Goal: Task Accomplishment & Management: Manage account settings

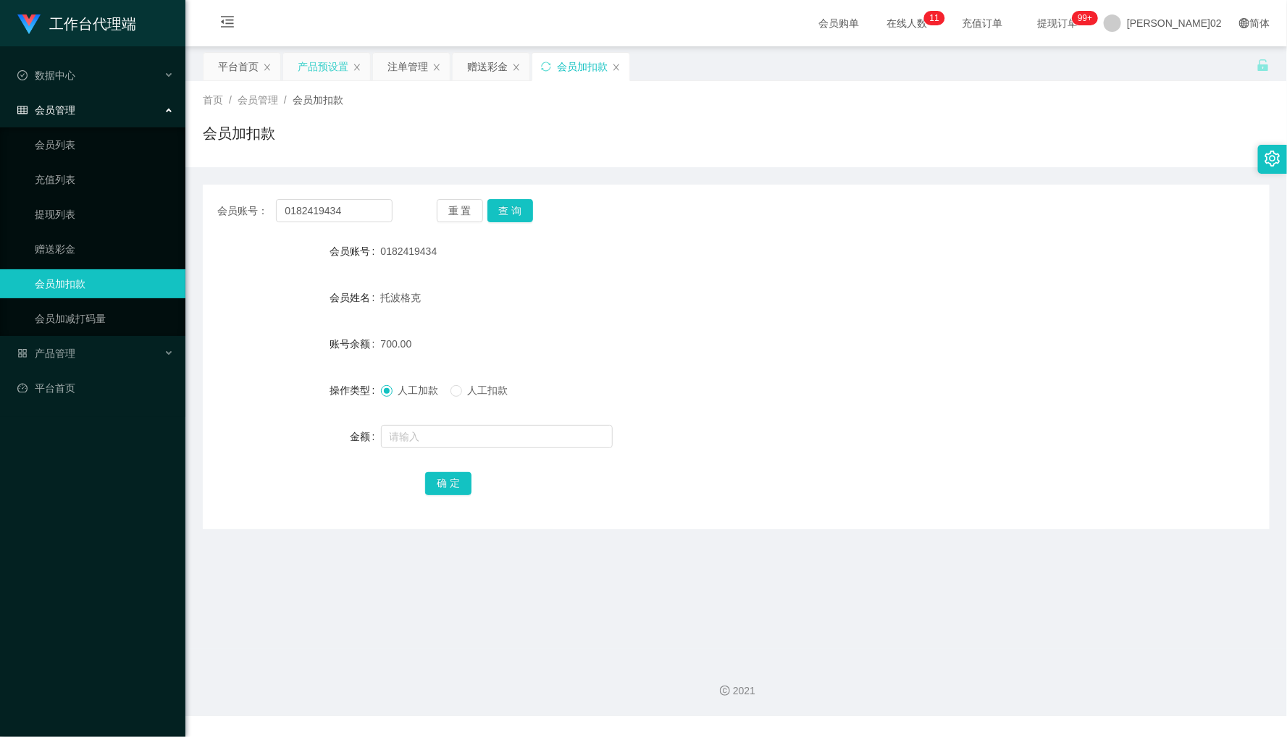
click at [348, 67] on div "产品预设置" at bounding box center [326, 67] width 87 height 28
click at [348, 67] on div "产品预设置" at bounding box center [323, 67] width 51 height 28
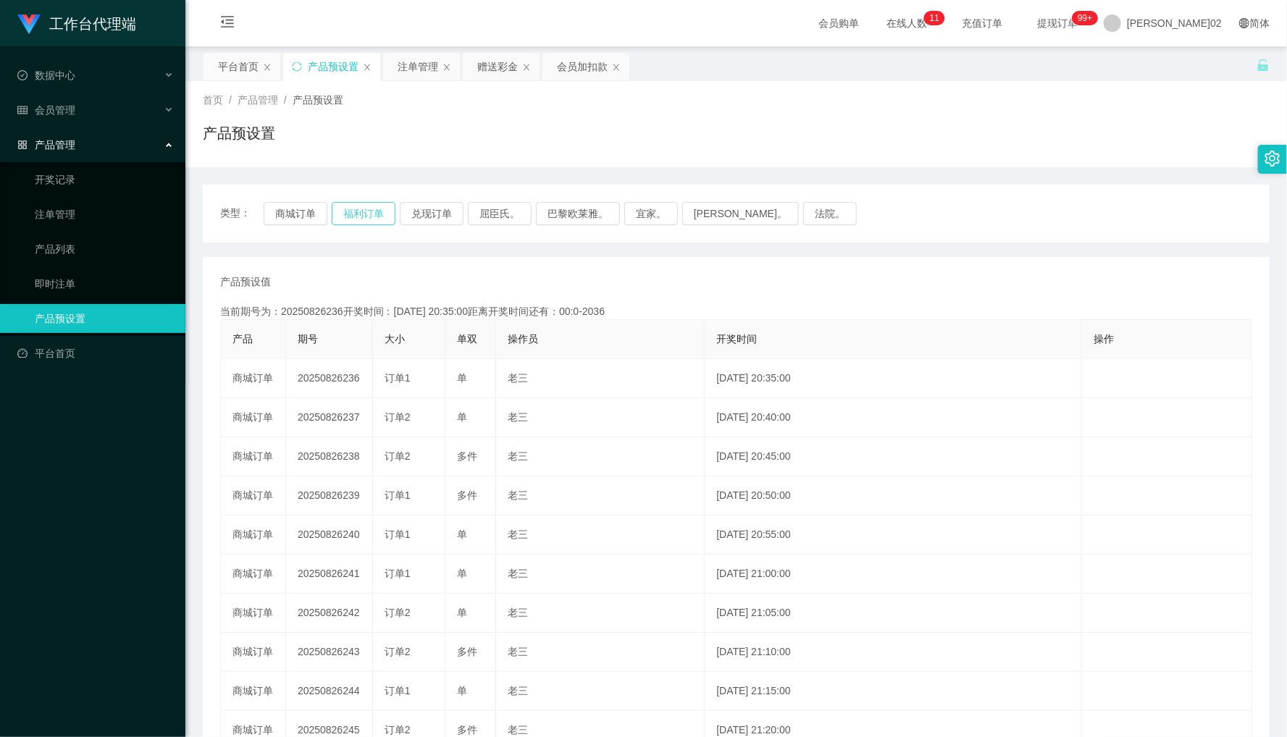
click at [355, 207] on button "福利订单" at bounding box center [364, 213] width 64 height 23
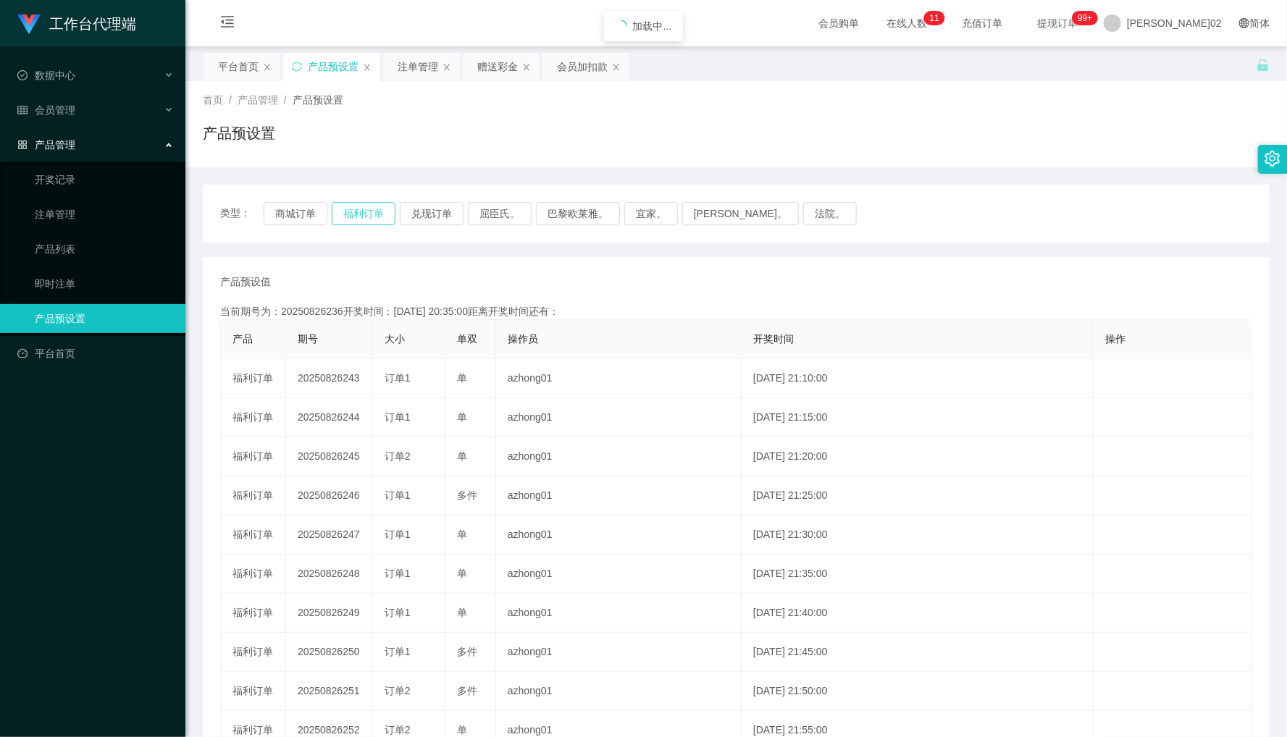
click at [355, 207] on button "福利订单" at bounding box center [364, 213] width 64 height 23
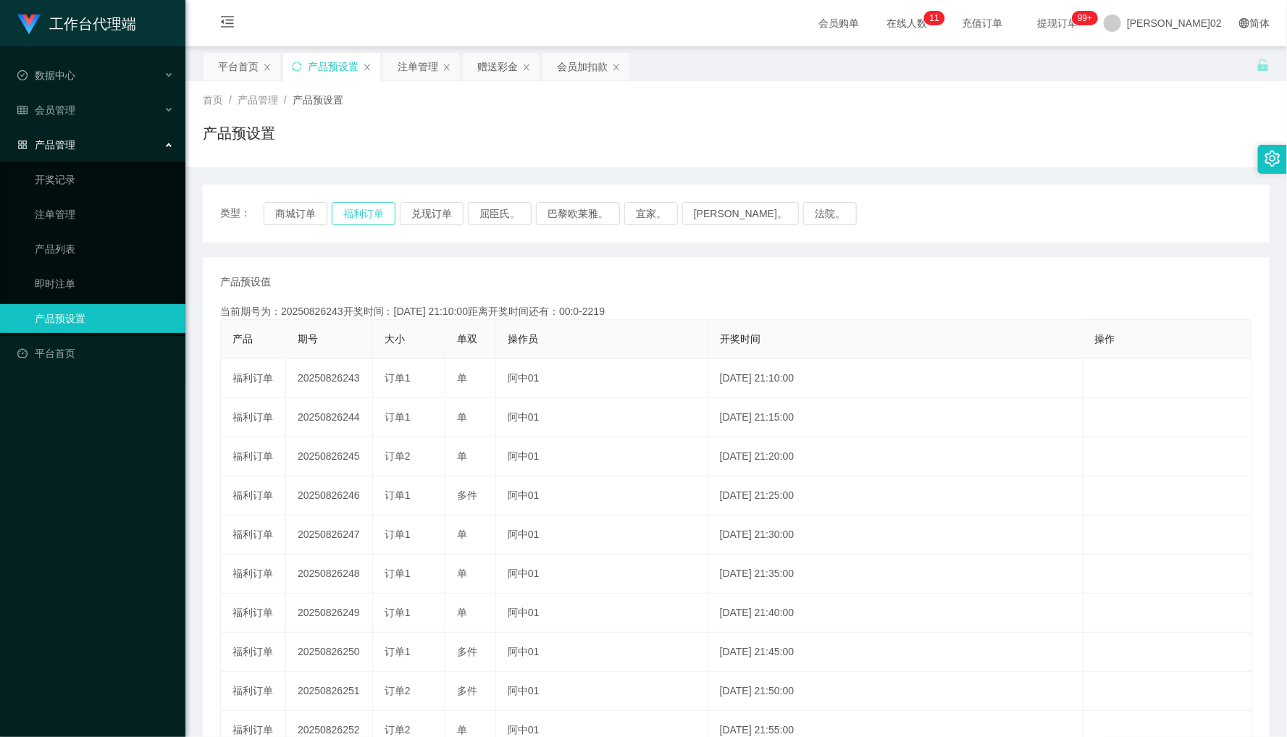
click at [363, 203] on div "类型： 商城订单 福利订单 兑现订单 屈臣氏。 巴黎欧莱雅。 宜家。 [PERSON_NAME]。 法院。" at bounding box center [736, 214] width 1066 height 58
click at [363, 203] on button "福利订单" at bounding box center [364, 213] width 64 height 23
type button "k3tbw"
drag, startPoint x: 563, startPoint y: 66, endPoint x: 489, endPoint y: 127, distance: 95.1
click at [563, 67] on div "会员加扣款" at bounding box center [582, 67] width 51 height 28
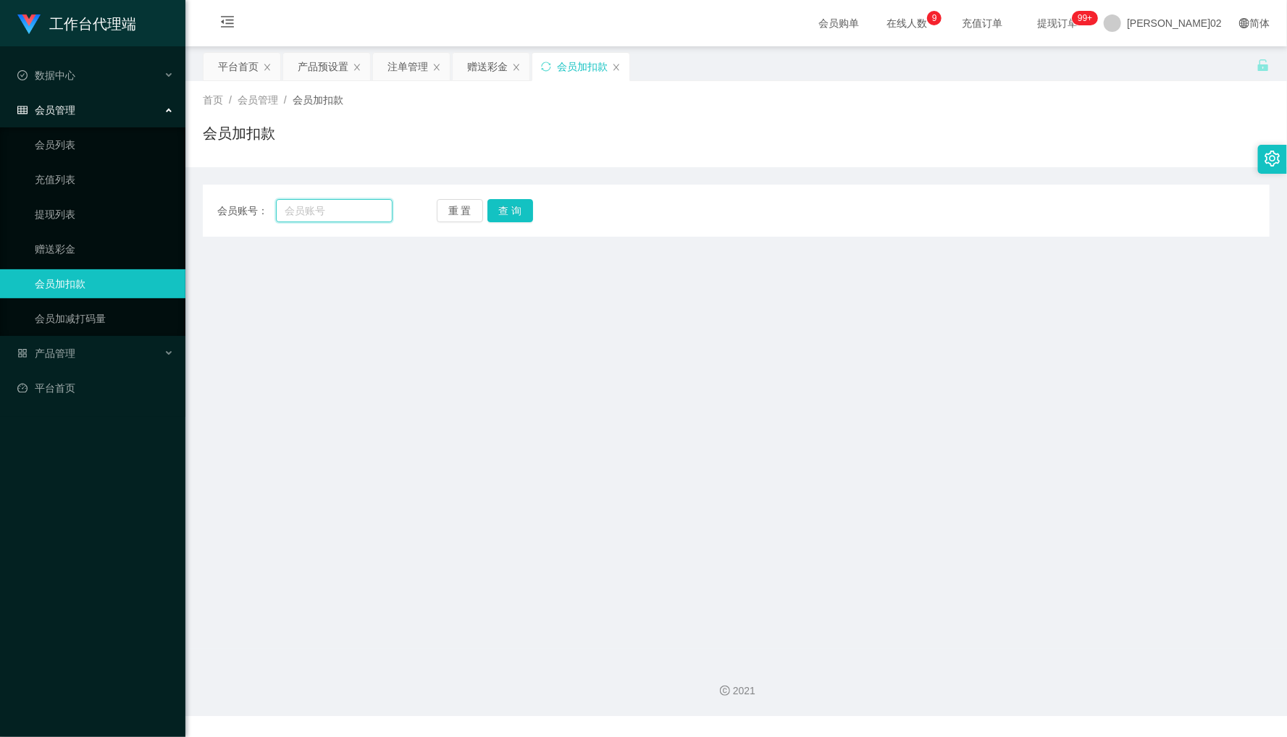
click at [334, 217] on input "text" at bounding box center [334, 210] width 117 height 23
paste input "0182419434"
type input "0182419434"
drag, startPoint x: 538, startPoint y: 217, endPoint x: 522, endPoint y: 219, distance: 16.0
click at [531, 219] on div "重 置 查 询" at bounding box center [524, 210] width 175 height 23
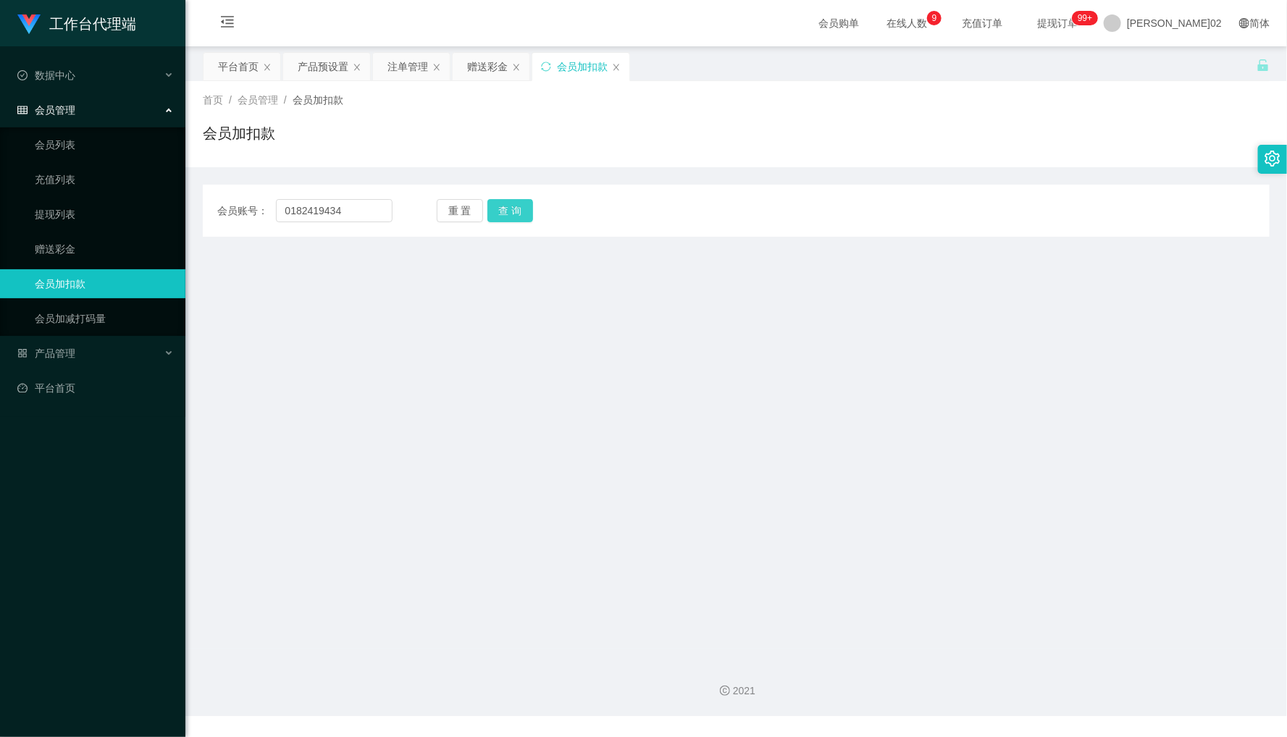
click at [522, 219] on button "查 询" at bounding box center [510, 210] width 46 height 23
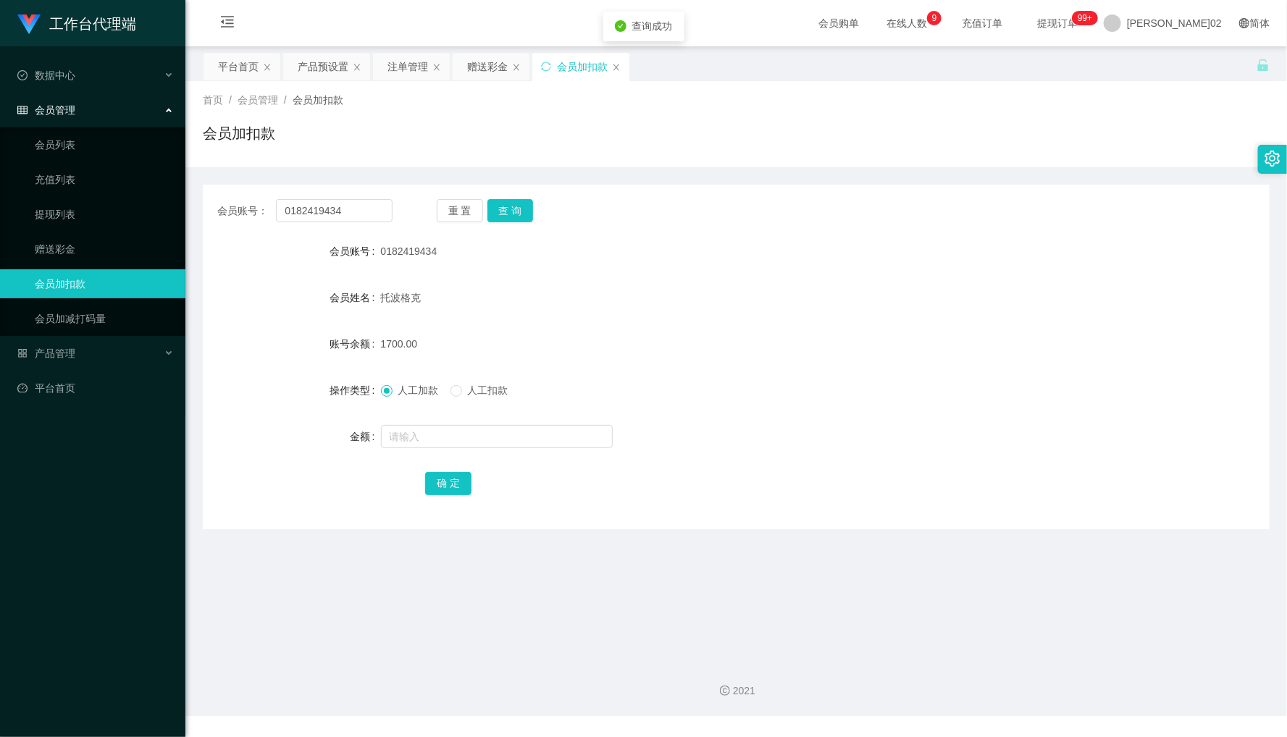
click at [807, 304] on form "会员账号 0182419434 会员姓名 托波格克 账号余额 1700.00 操作类型 人工加款 人工扣款 金额 确 定" at bounding box center [736, 367] width 1066 height 261
click at [534, 199] on div "重 置 查 询" at bounding box center [524, 210] width 175 height 23
click at [509, 210] on button "查 询" at bounding box center [510, 210] width 46 height 23
click at [509, 209] on button "查 询" at bounding box center [510, 210] width 46 height 23
click at [509, 209] on div "重 置 查 询" at bounding box center [524, 210] width 175 height 23
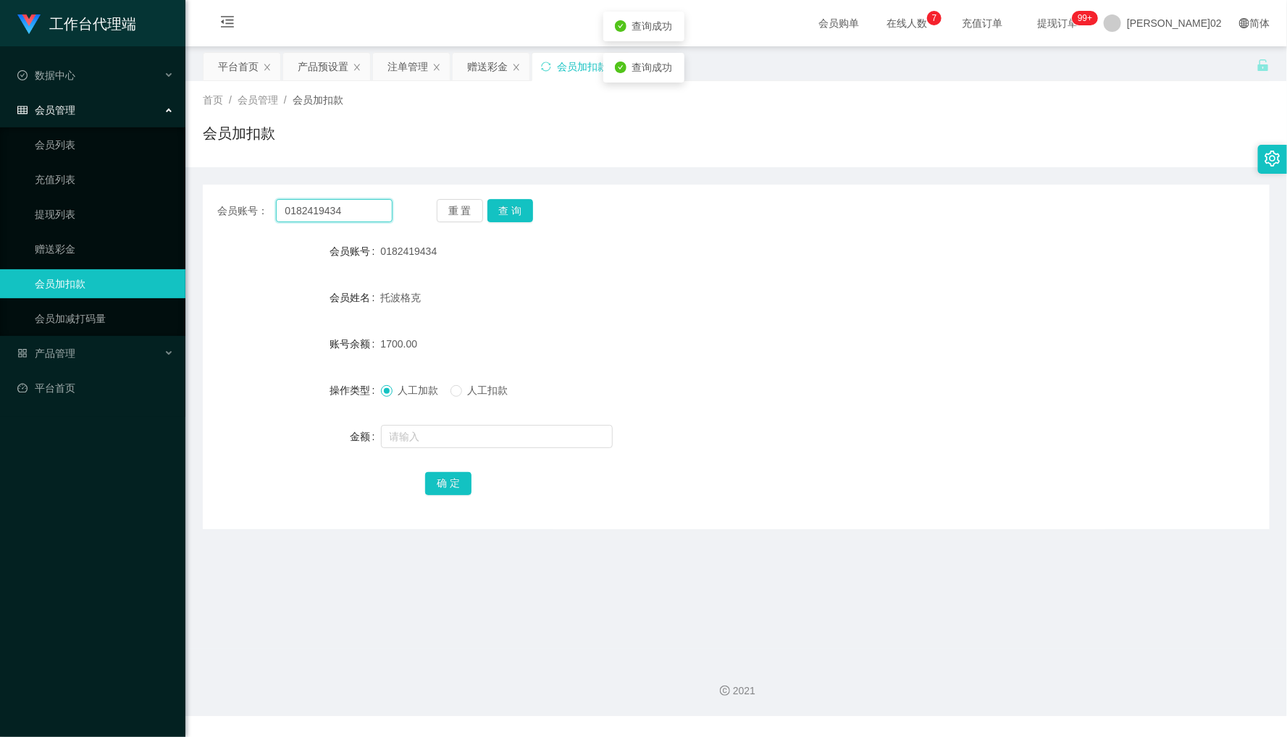
drag, startPoint x: 509, startPoint y: 209, endPoint x: 366, endPoint y: 219, distance: 143.7
click at [366, 219] on input "0182419434" at bounding box center [334, 210] width 117 height 23
click at [403, 73] on div "注单管理" at bounding box center [407, 67] width 41 height 28
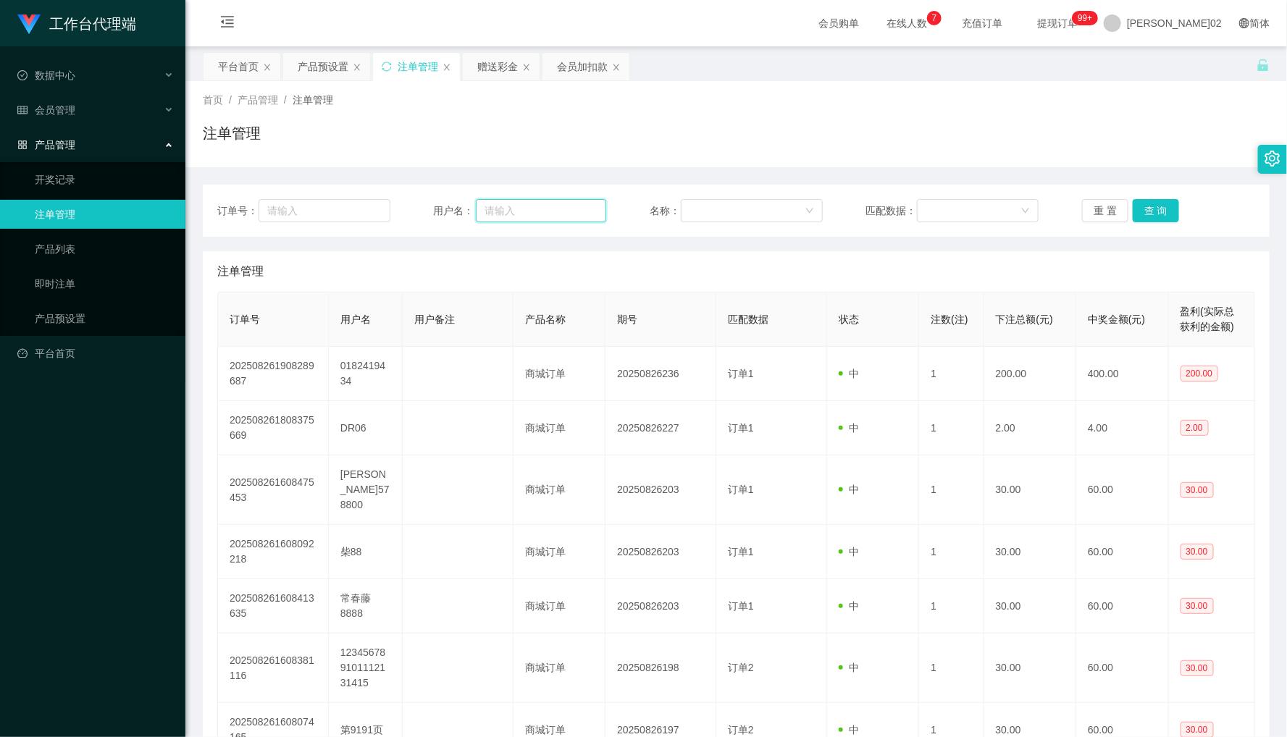
click at [538, 205] on input "text" at bounding box center [541, 210] width 131 height 23
paste input "0182419434"
type input "0182419434"
click at [1161, 214] on button "查 询" at bounding box center [1155, 210] width 46 height 23
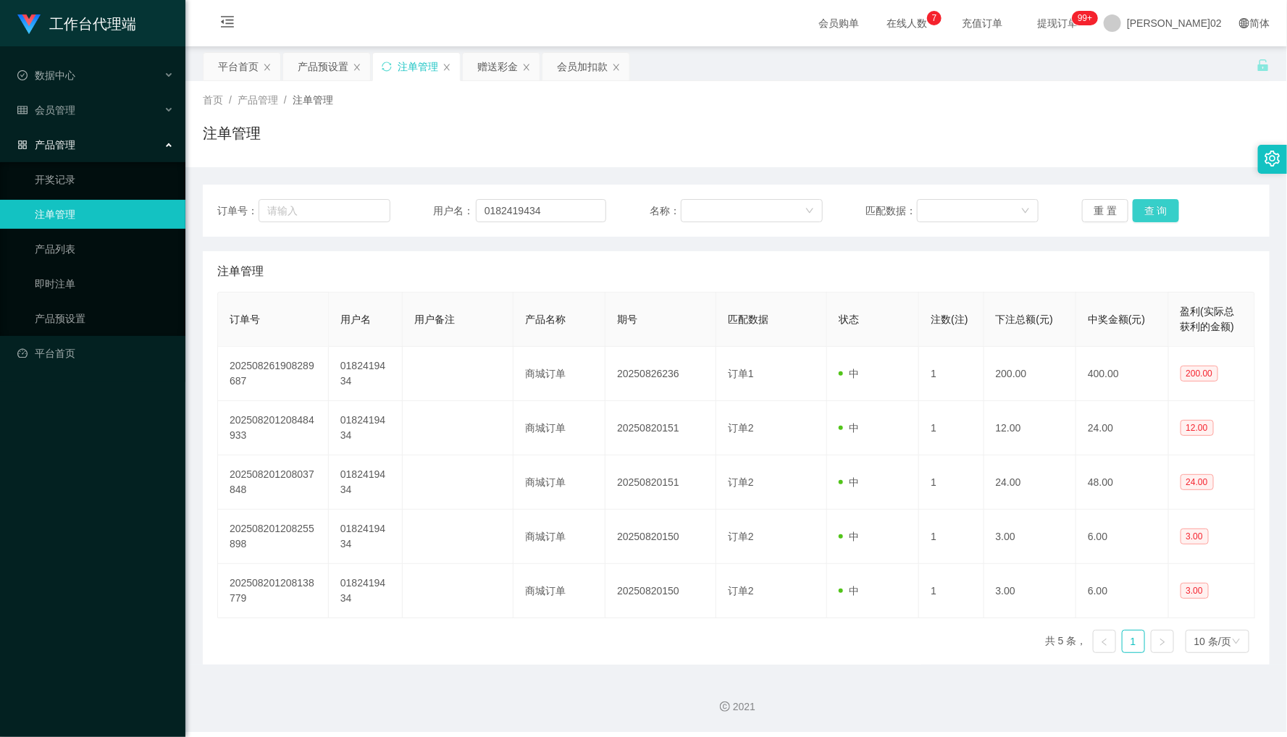
click at [1161, 212] on button "查 询" at bounding box center [1155, 210] width 46 height 23
click at [1161, 212] on div "重 置 查 询" at bounding box center [1168, 210] width 173 height 23
click at [1024, 143] on div "注单管理" at bounding box center [736, 138] width 1066 height 33
click at [561, 67] on div "会员加扣款" at bounding box center [582, 67] width 51 height 28
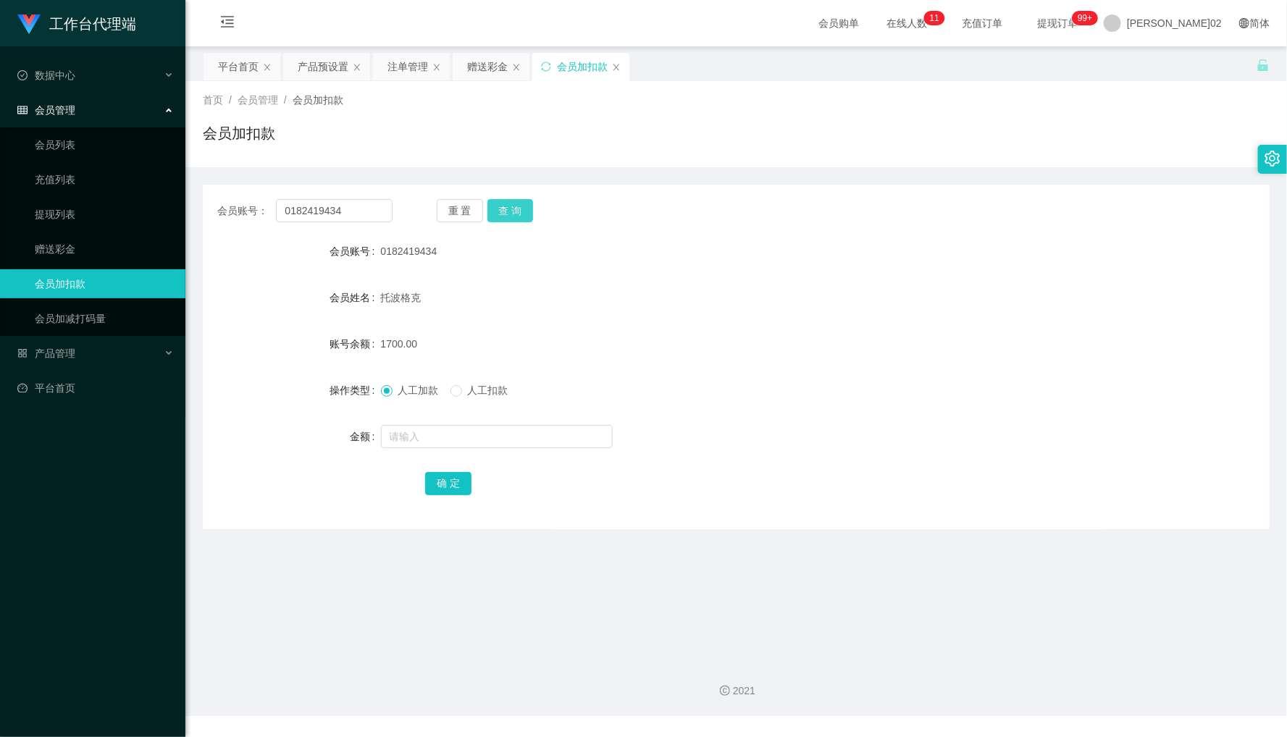
click at [505, 215] on button "查 询" at bounding box center [510, 210] width 46 height 23
click at [424, 443] on input "text" at bounding box center [497, 436] width 232 height 23
type input "500"
click at [443, 471] on div "确 定" at bounding box center [736, 482] width 622 height 29
drag, startPoint x: 667, startPoint y: 397, endPoint x: 660, endPoint y: 413, distance: 17.9
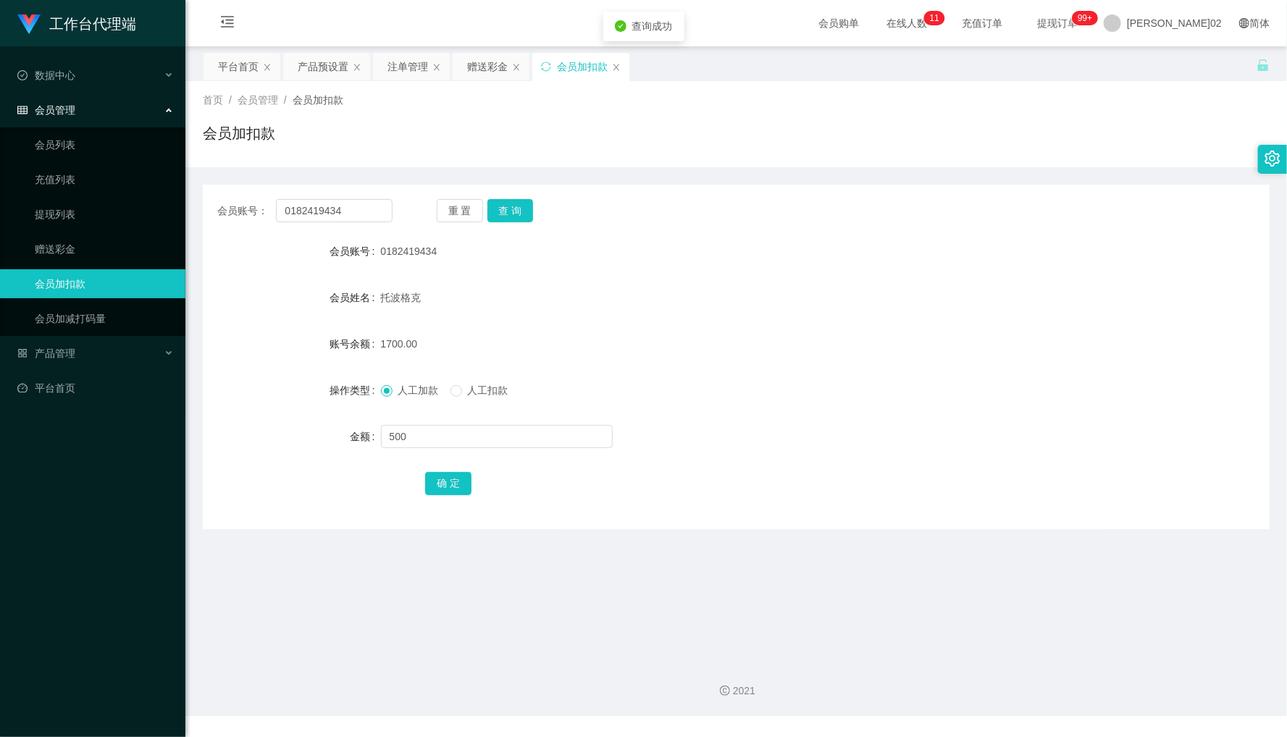
click at [662, 410] on form "会员账号 0182419434 会员姓名 托波格克 账号余额 1700.00 操作类型 人工加款 人工扣款 金额 500 确 定" at bounding box center [736, 367] width 1066 height 261
click at [458, 486] on button "确 定" at bounding box center [448, 483] width 46 height 23
click at [681, 463] on form "会员账号 0182419434 会员姓名 托波格克 账号余额 2200.00 操作类型 人工加款 人工扣款 金额 确 定" at bounding box center [736, 367] width 1066 height 261
